Goal: Navigation & Orientation: Find specific page/section

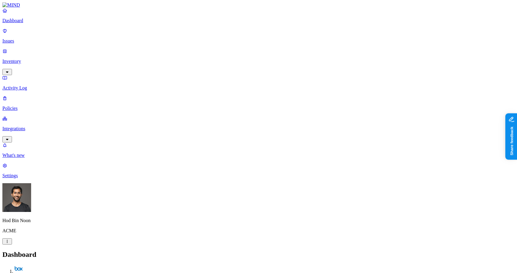
click at [234, 251] on h2 "Dashboard" at bounding box center [258, 255] width 512 height 8
click at [27, 59] on p "Inventory" at bounding box center [258, 61] width 512 height 5
